Goal: Information Seeking & Learning: Learn about a topic

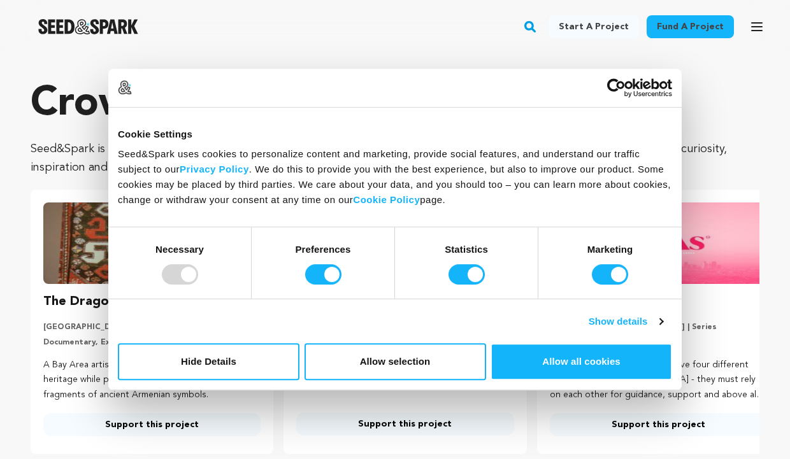
click at [707, 66] on section "Crowdfunding stories that matter . Seed&Spark is where creators and audiences w…" at bounding box center [395, 291] width 790 height 477
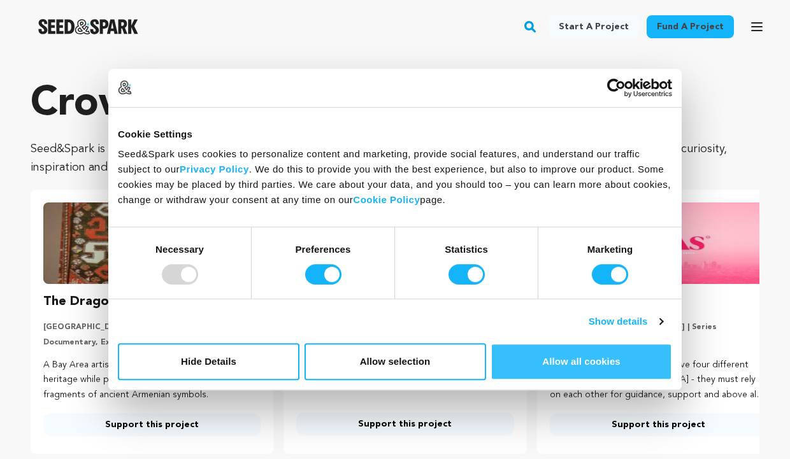
click at [569, 374] on button "Allow all cookies" at bounding box center [580, 361] width 181 height 37
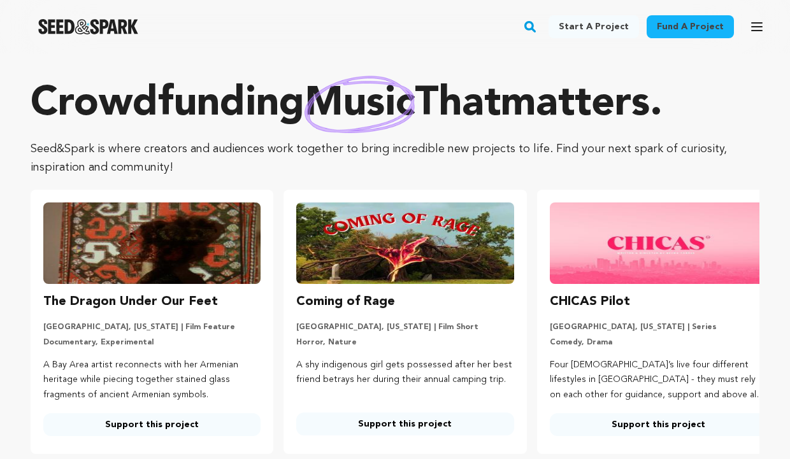
click at [538, 35] on button "Search" at bounding box center [530, 26] width 16 height 33
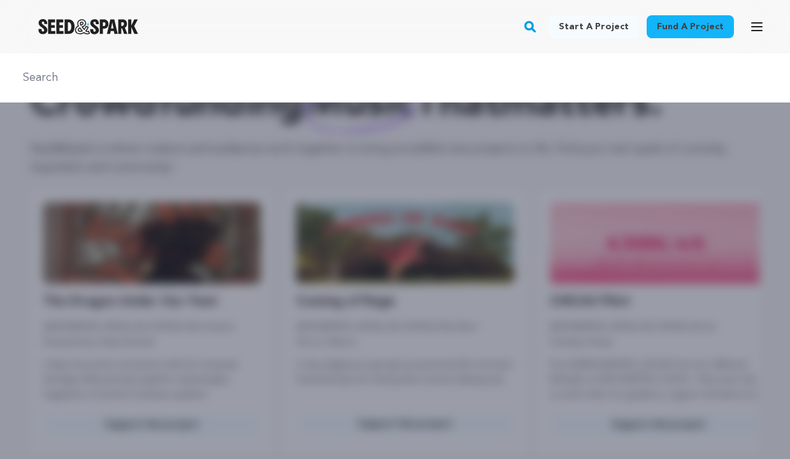
click at [438, 82] on input "text" at bounding box center [394, 78] width 759 height 18
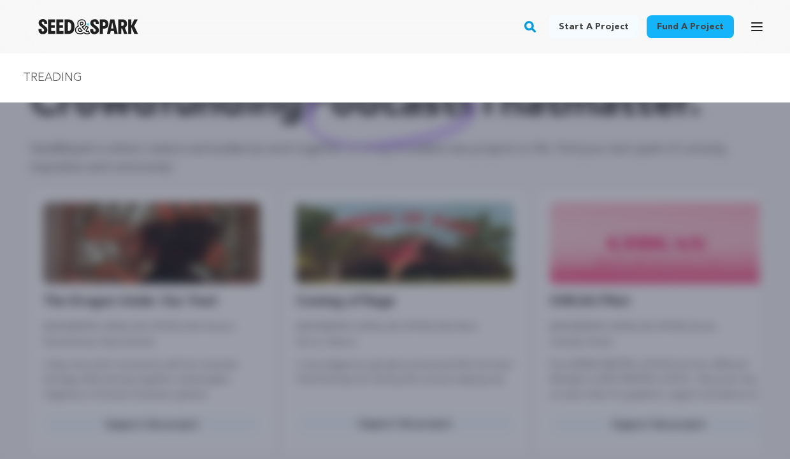
click at [273, 69] on input "TREADING" at bounding box center [394, 78] width 759 height 18
type input "TREADING"
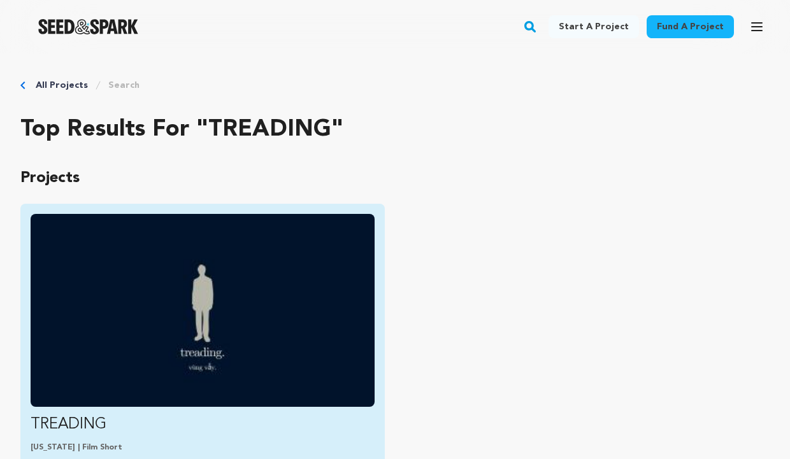
click at [159, 297] on img "Fund TREADING" at bounding box center [203, 310] width 344 height 193
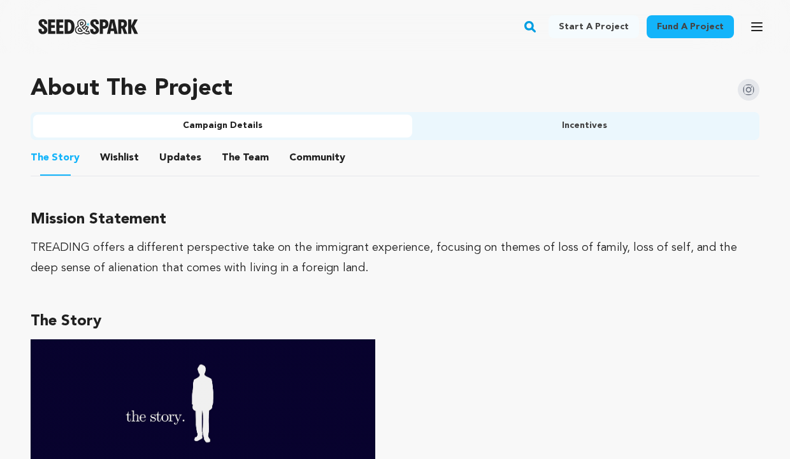
scroll to position [757, 0]
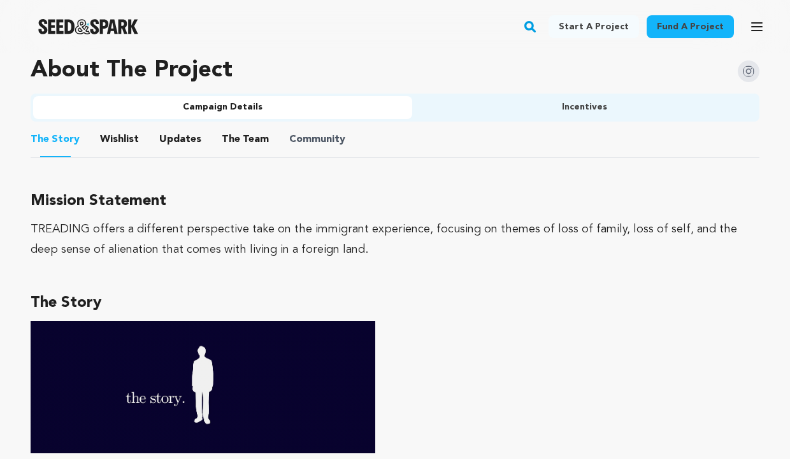
click at [289, 145] on span "Community" at bounding box center [317, 139] width 56 height 15
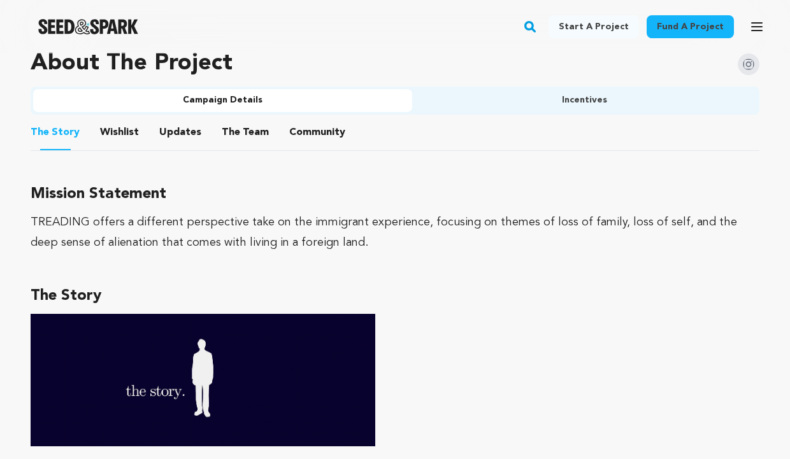
scroll to position [762, 0]
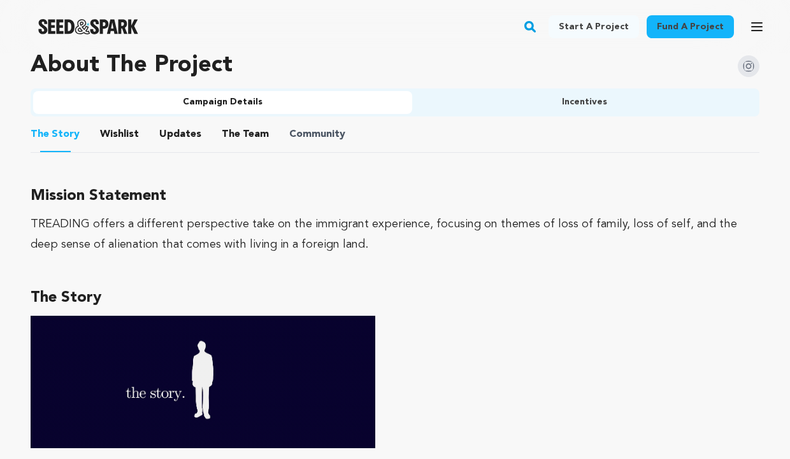
click at [292, 131] on span "Community" at bounding box center [317, 134] width 56 height 15
click at [302, 126] on button "Community" at bounding box center [317, 137] width 31 height 31
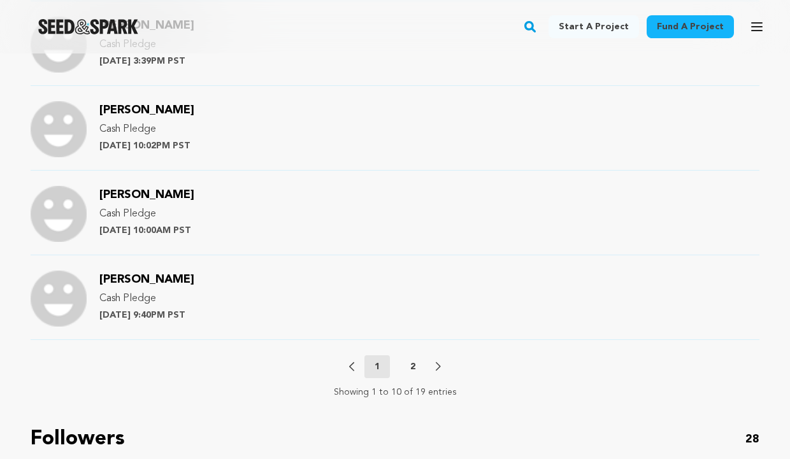
scroll to position [1528, 0]
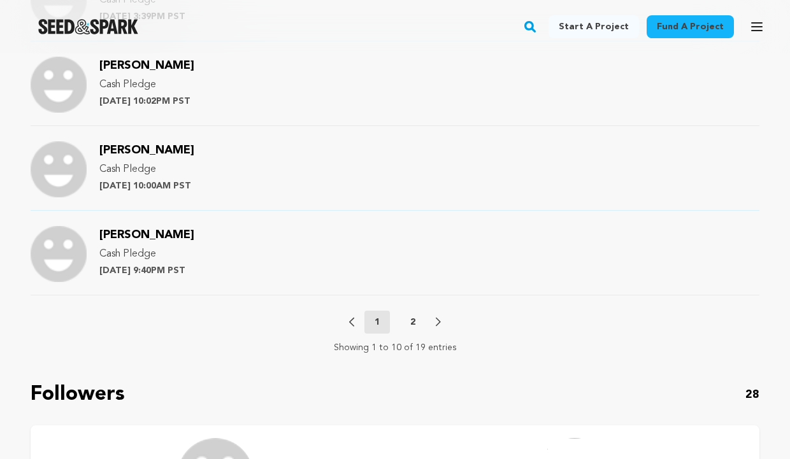
click at [438, 318] on icon at bounding box center [438, 322] width 5 height 8
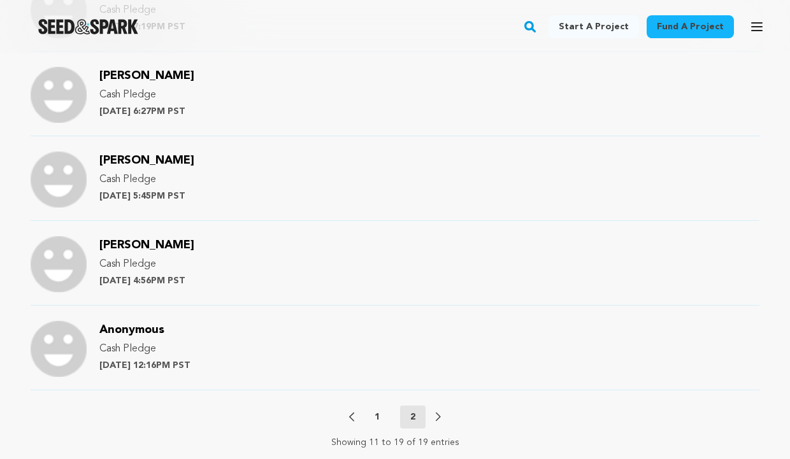
scroll to position [1349, 0]
